Goal: Task Accomplishment & Management: Use online tool/utility

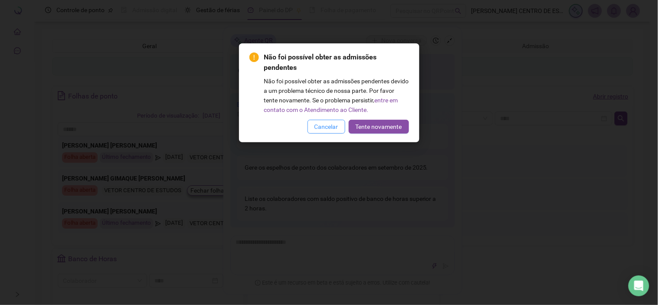
click at [328, 131] on button "Cancelar" at bounding box center [327, 127] width 38 height 14
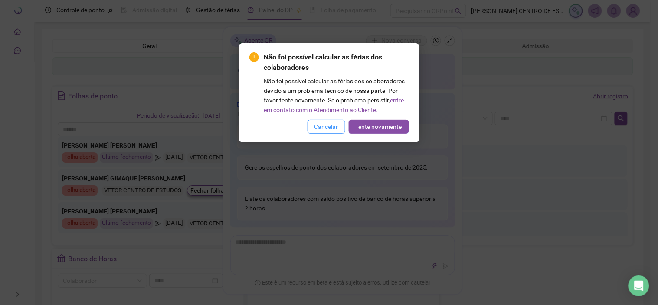
click at [328, 126] on span "Cancelar" at bounding box center [327, 127] width 24 height 10
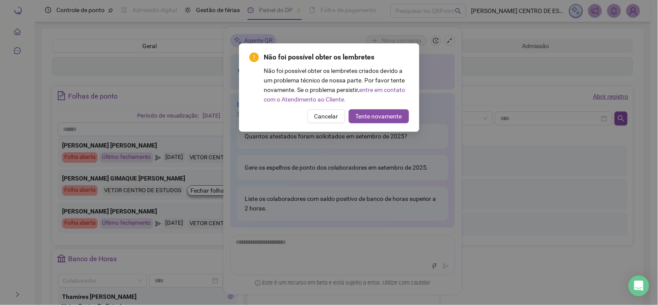
click at [328, 126] on div "Não foi possível obter os lembretes Não foi possível obter os lembretes criados…" at bounding box center [329, 87] width 181 height 89
click at [330, 119] on span "Cancelar" at bounding box center [327, 117] width 24 height 10
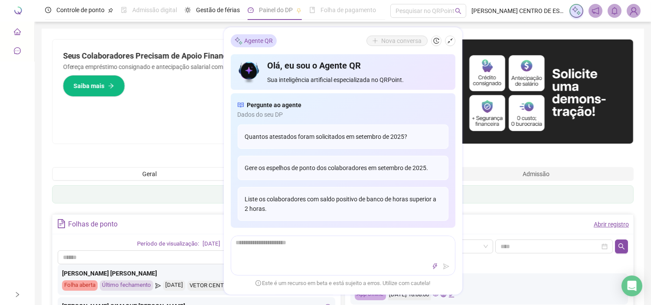
click at [16, 7] on div at bounding box center [87, 11] width 174 height 22
click at [72, 10] on span "Controle de ponto" at bounding box center [80, 10] width 48 height 7
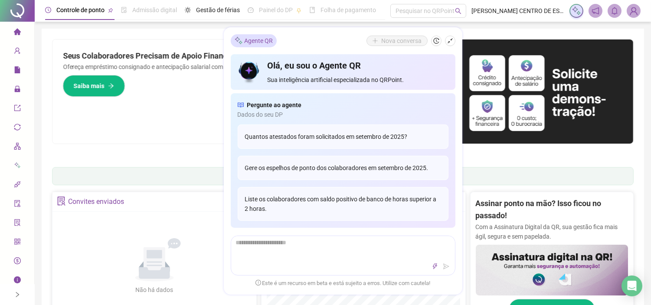
click at [72, 10] on span "Controle de ponto" at bounding box center [80, 10] width 48 height 7
click at [74, 10] on span "Controle de ponto" at bounding box center [80, 10] width 48 height 7
click at [16, 36] on span "home" at bounding box center [17, 32] width 7 height 17
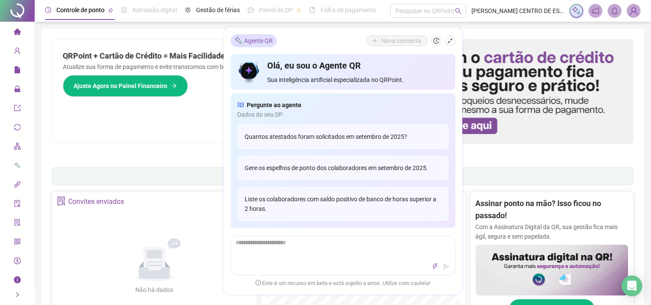
click at [93, 16] on div "Controle de ponto" at bounding box center [79, 10] width 68 height 20
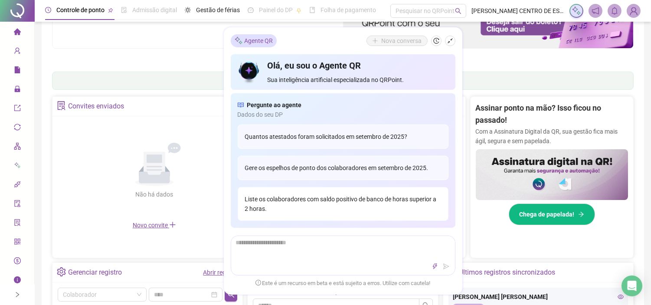
scroll to position [95, 0]
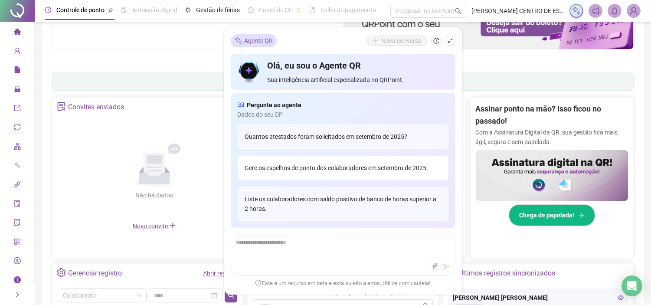
click at [311, 169] on div "Gere os espelhos de ponto dos colaboradores em setembro de 2025." at bounding box center [343, 168] width 211 height 24
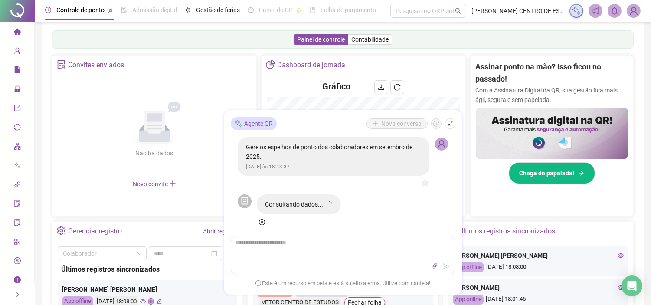
scroll to position [138, 0]
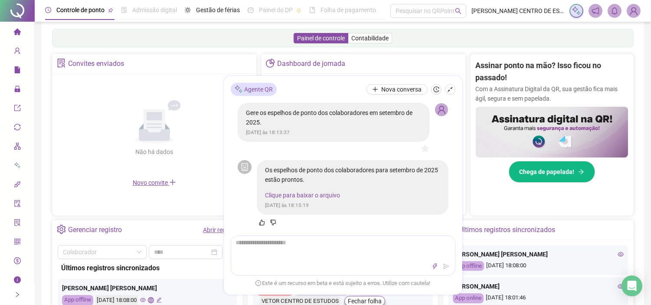
click at [286, 193] on link "Clique para baixar o arquivo" at bounding box center [303, 195] width 75 height 7
